Goal: Check status: Check status

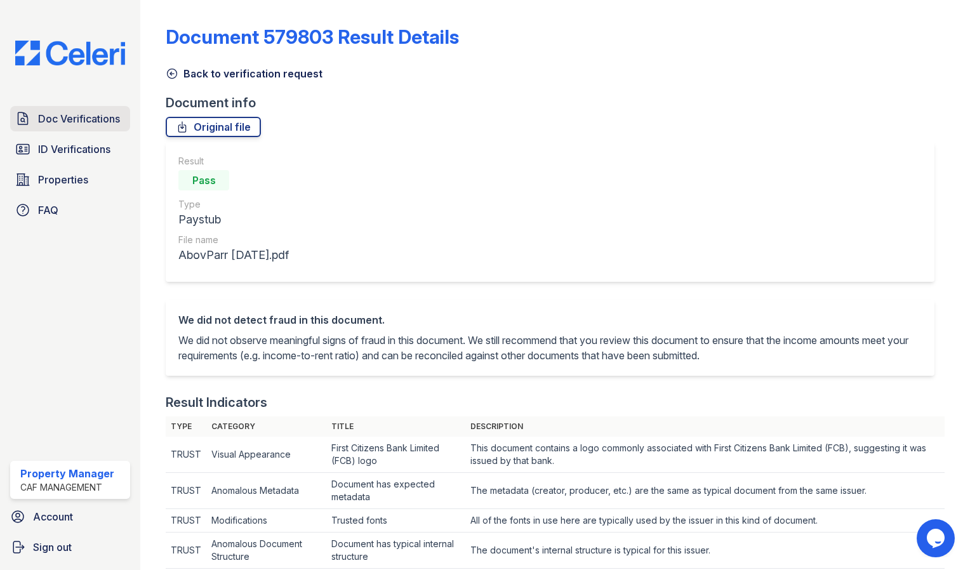
scroll to position [393, 0]
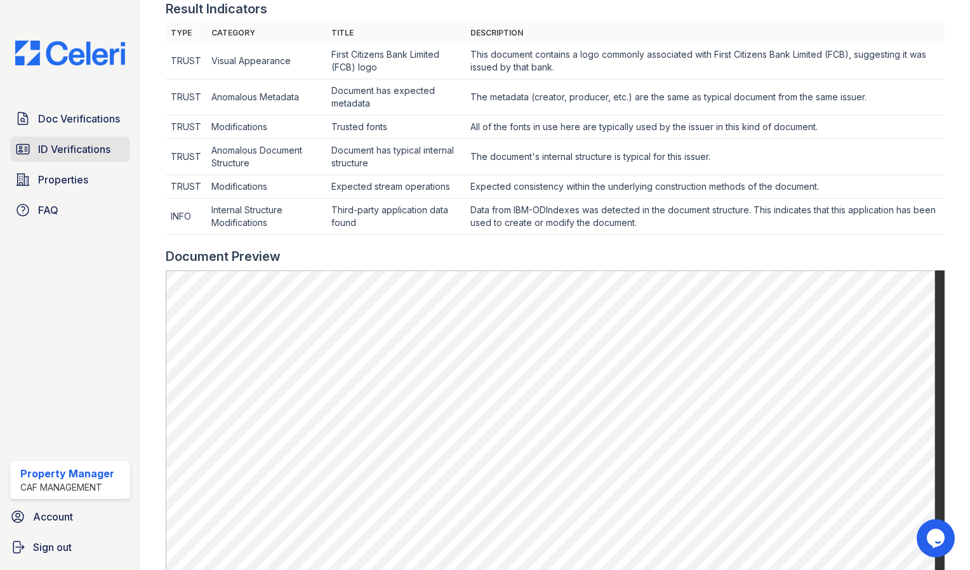
click at [88, 154] on span "ID Verifications" at bounding box center [74, 149] width 72 height 15
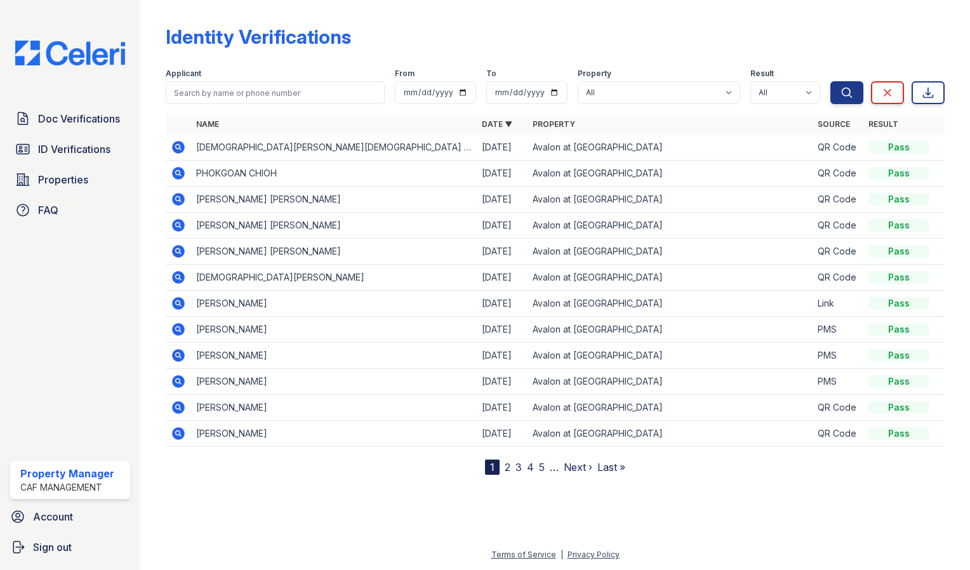
click at [178, 146] on icon at bounding box center [177, 146] width 3 height 3
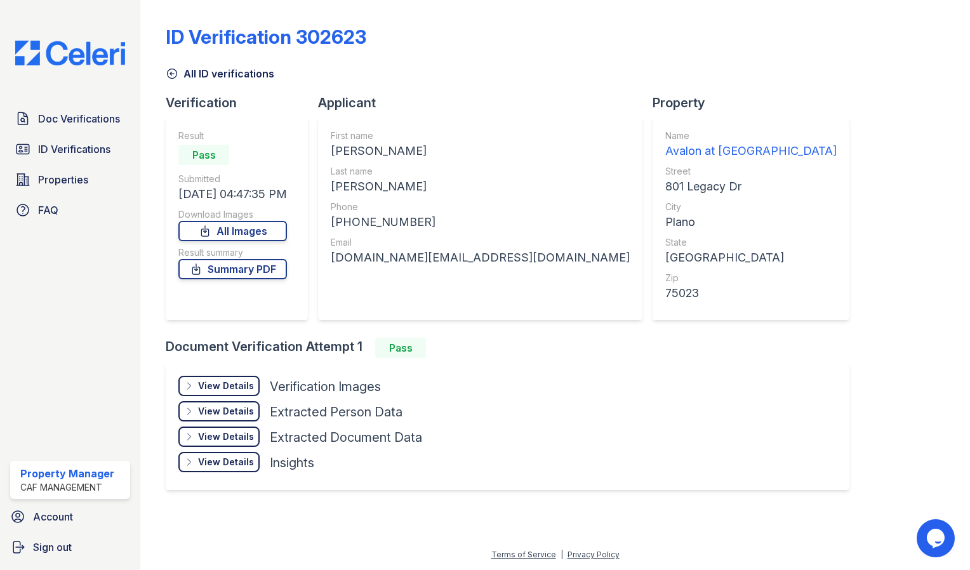
click at [228, 388] on div "View Details" at bounding box center [226, 385] width 56 height 13
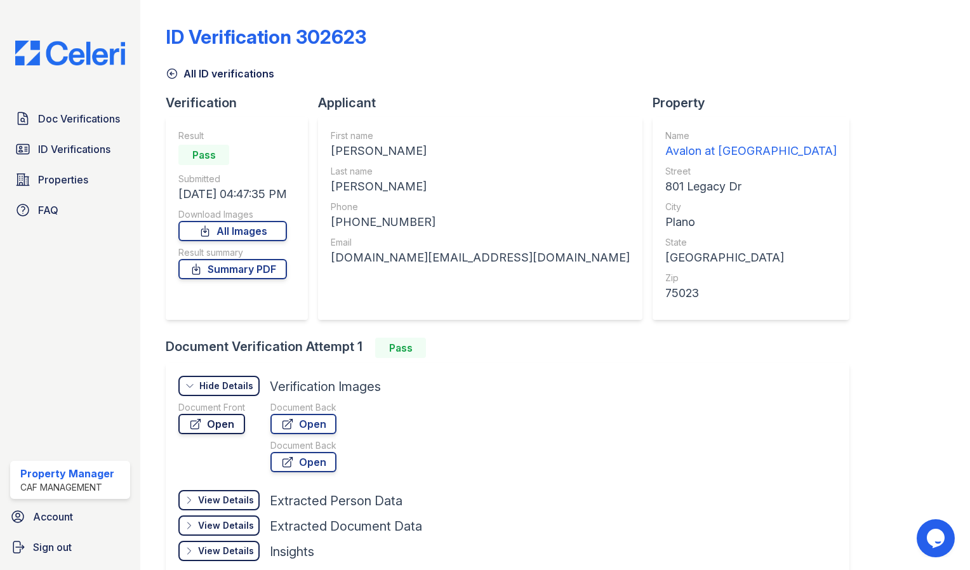
click at [228, 423] on link "Open" at bounding box center [211, 424] width 67 height 20
